Goal: Obtain resource: Obtain resource

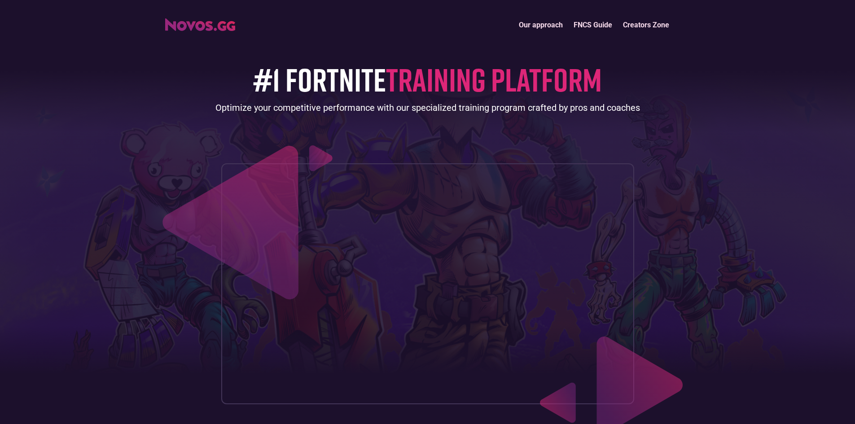
click at [590, 22] on link "FNCS Guide" at bounding box center [592, 24] width 49 height 19
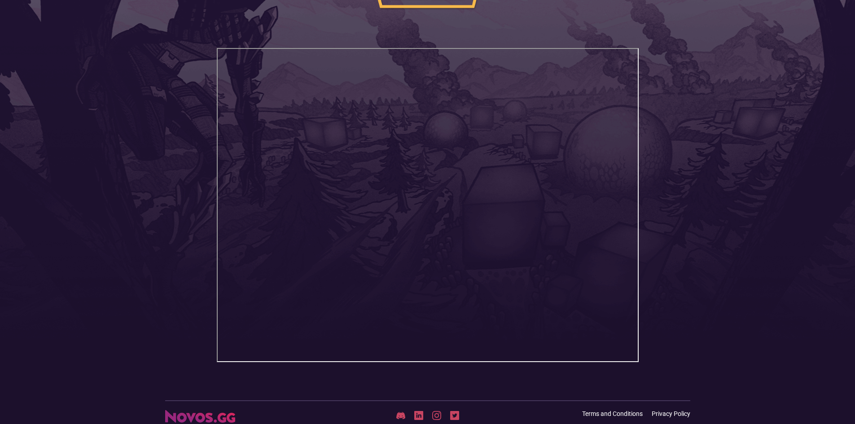
scroll to position [183, 0]
